Goal: Navigation & Orientation: Find specific page/section

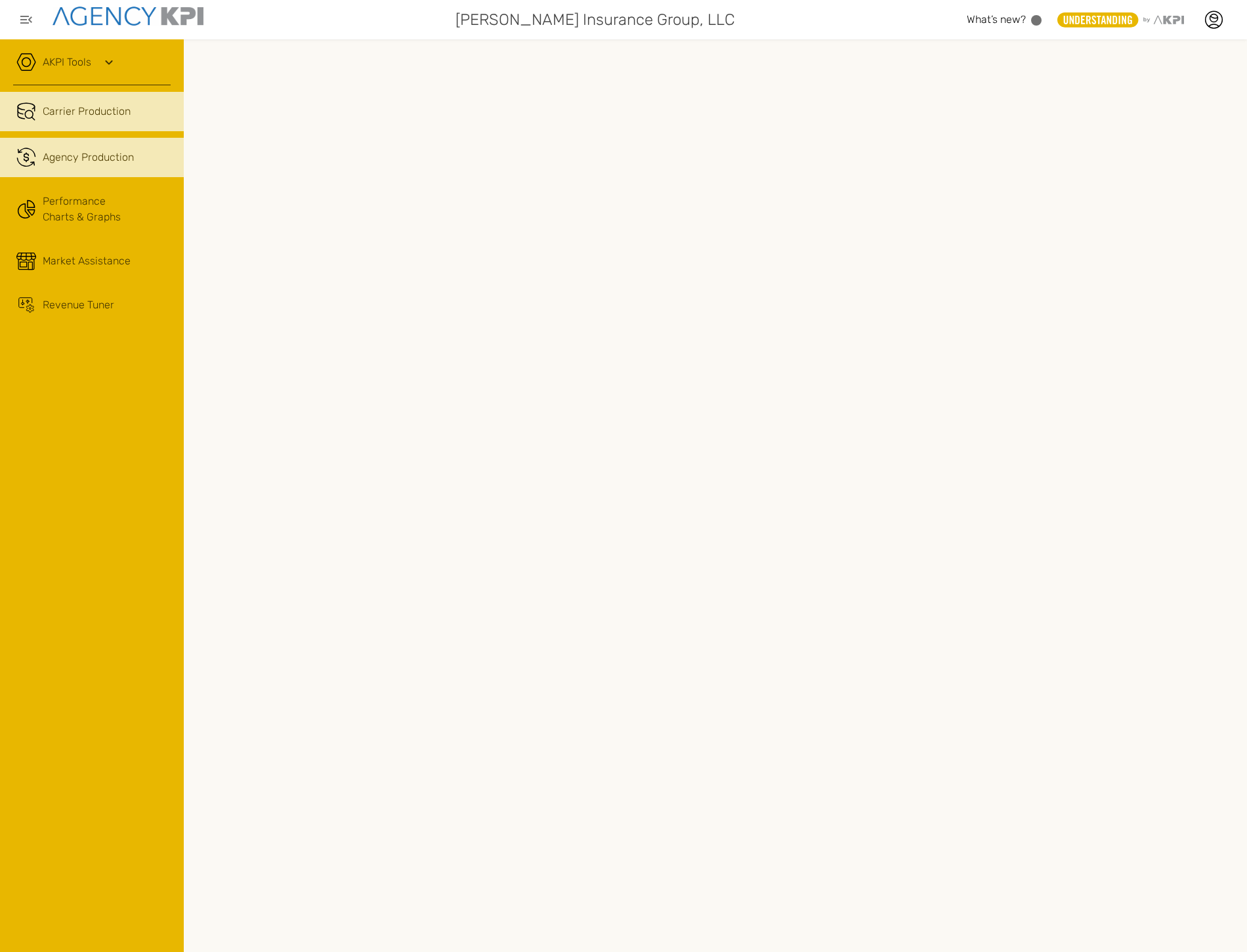
click at [98, 163] on span "Agency Production" at bounding box center [88, 157] width 91 height 16
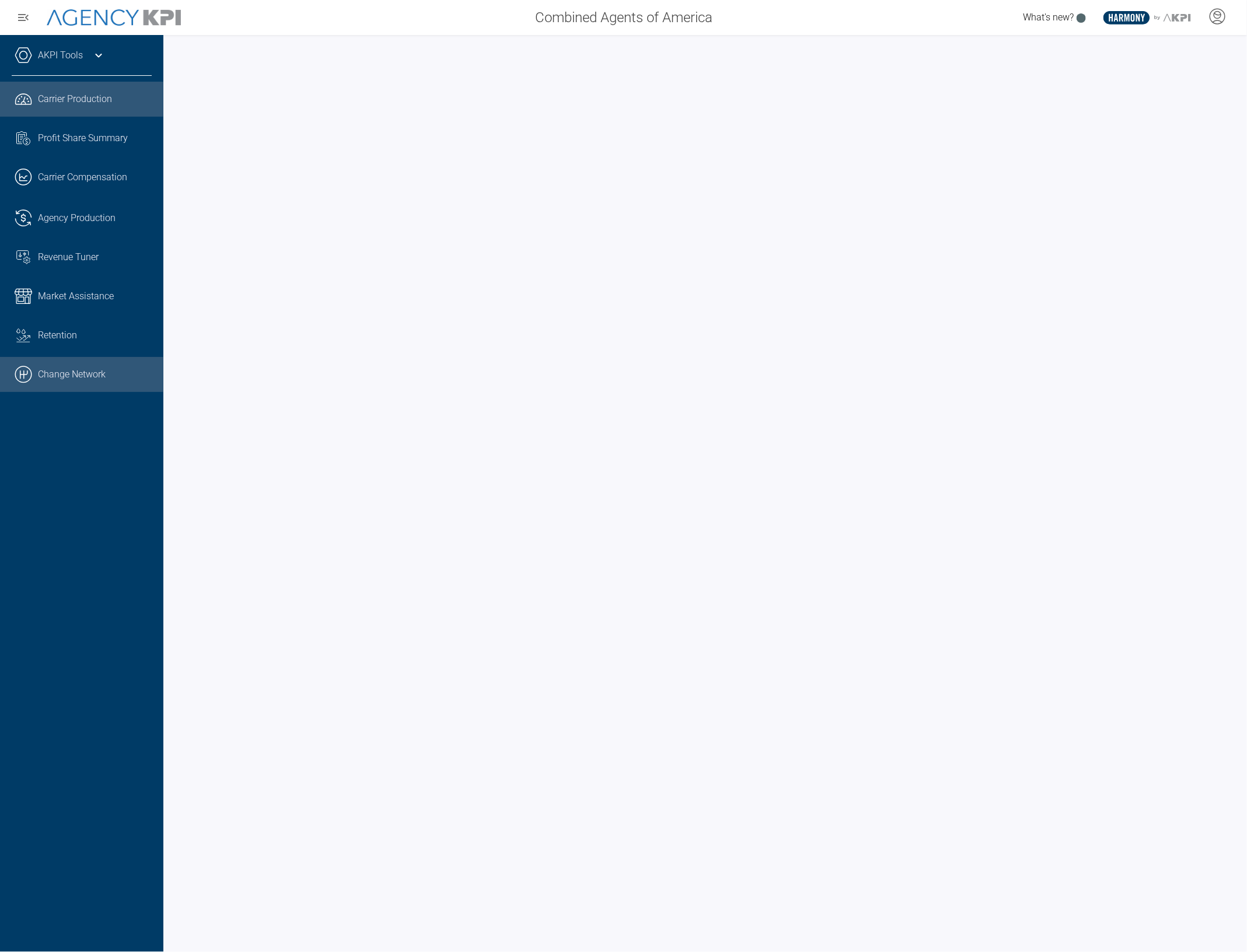
click at [74, 378] on link ".cls-1{fill:none;stroke:#000;stroke-linecap:round;stroke-linejoin:round;stroke-…" at bounding box center [81, 374] width 164 height 35
click at [96, 64] on div "AKPI Tools" at bounding box center [81, 61] width 140 height 29
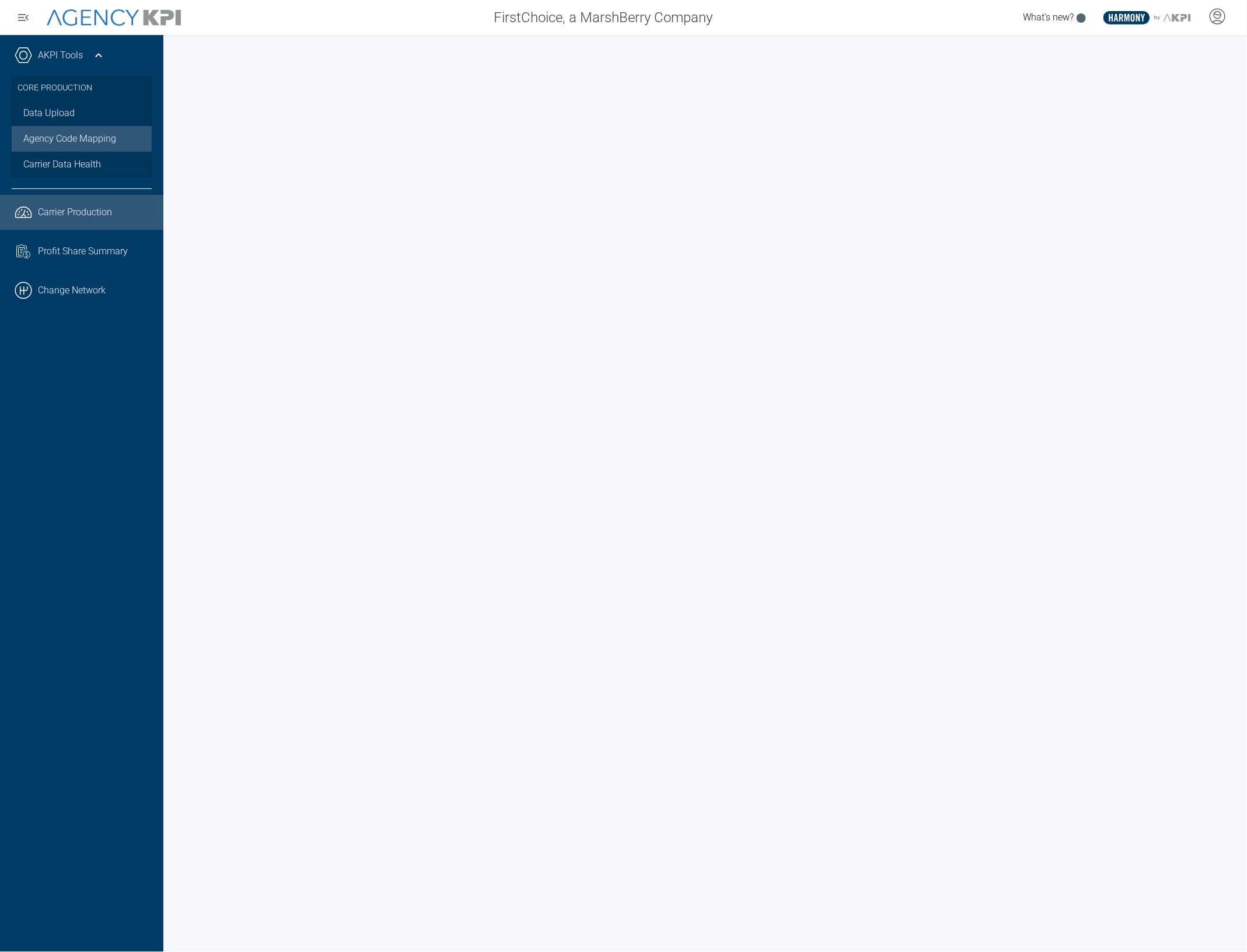
click at [76, 142] on link "Agency Code Mapping" at bounding box center [81, 139] width 140 height 25
